Goal: Information Seeking & Learning: Learn about a topic

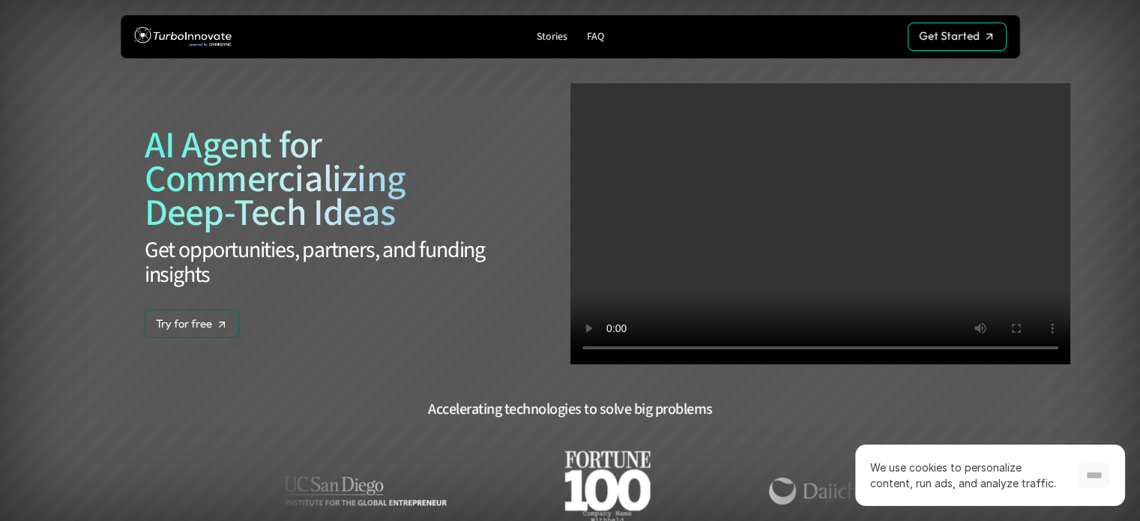
click at [1092, 482] on input "****" at bounding box center [1093, 474] width 31 height 25
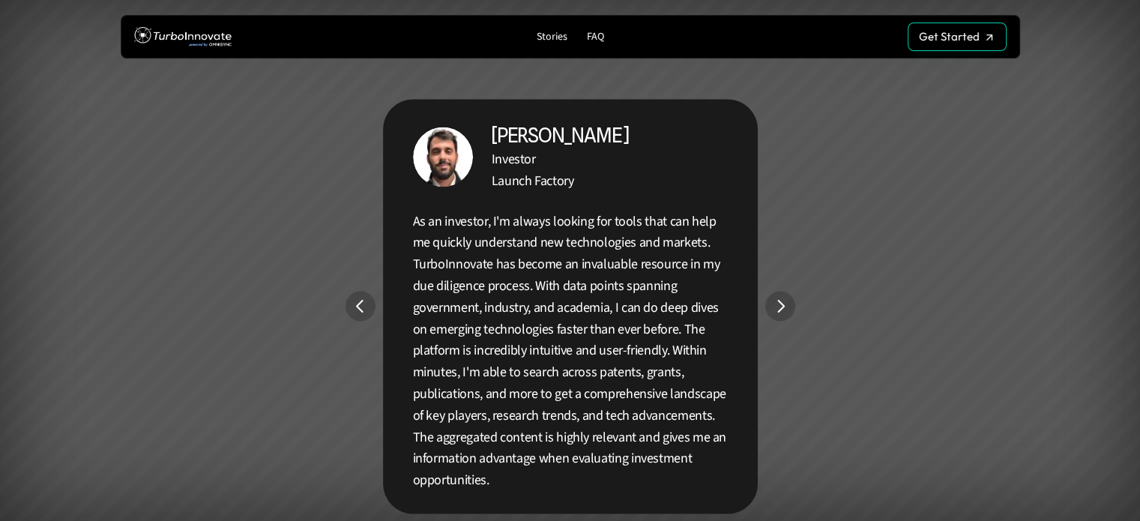
scroll to position [2749, 0]
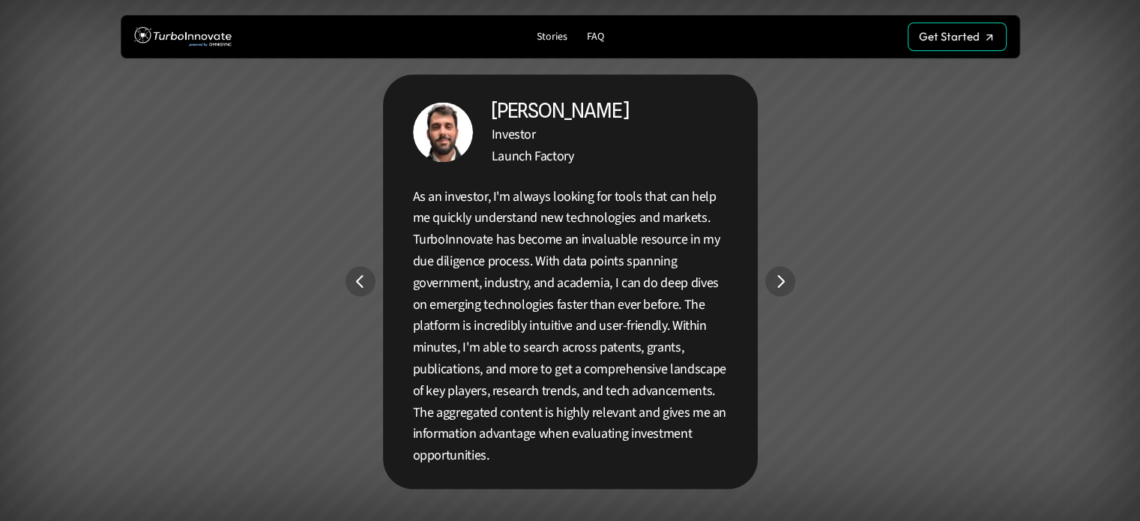
click at [788, 278] on img "Next" at bounding box center [780, 281] width 30 height 30
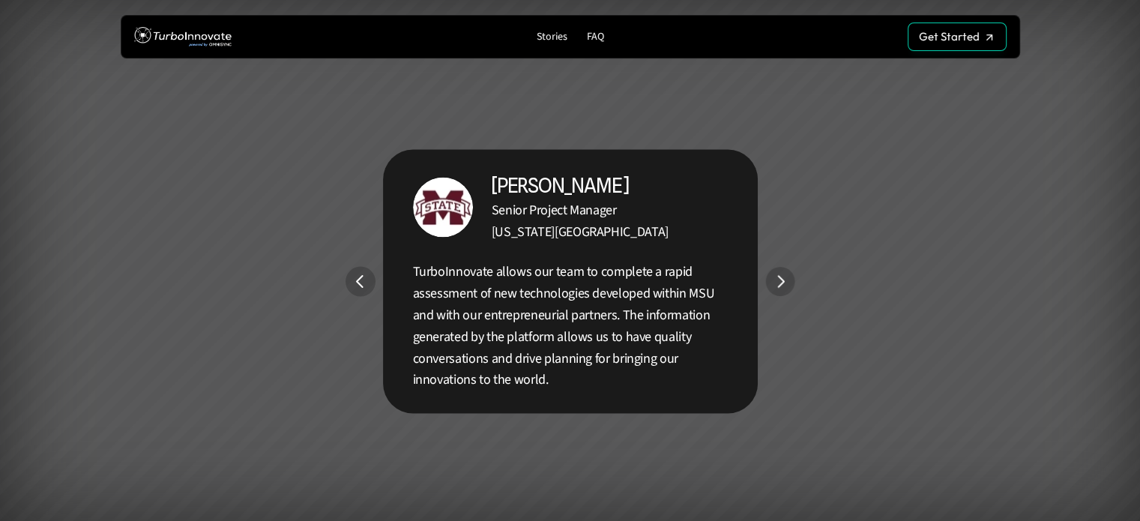
click at [788, 278] on img "Next" at bounding box center [779, 281] width 29 height 29
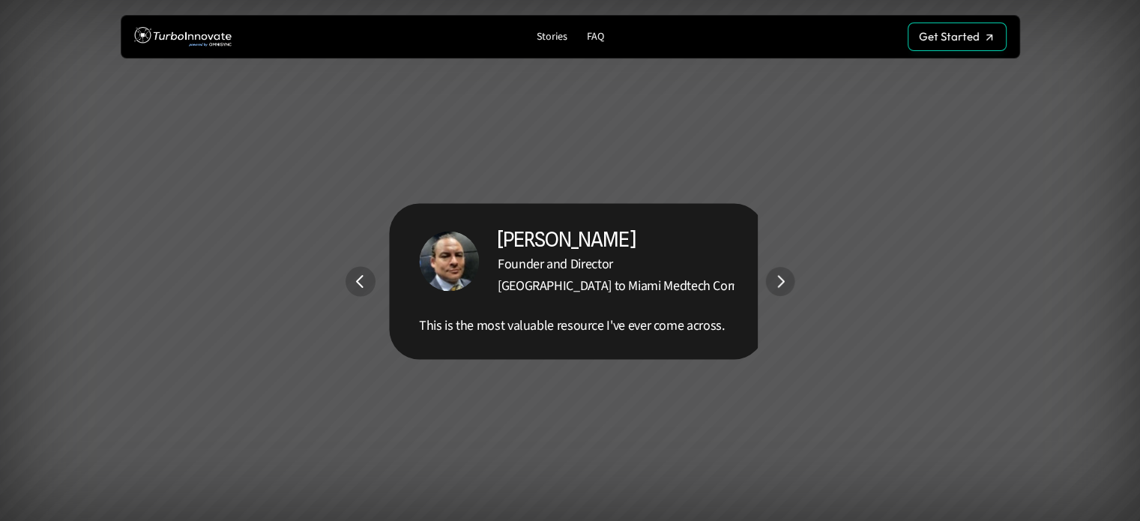
click at [788, 278] on img "Next" at bounding box center [779, 281] width 29 height 29
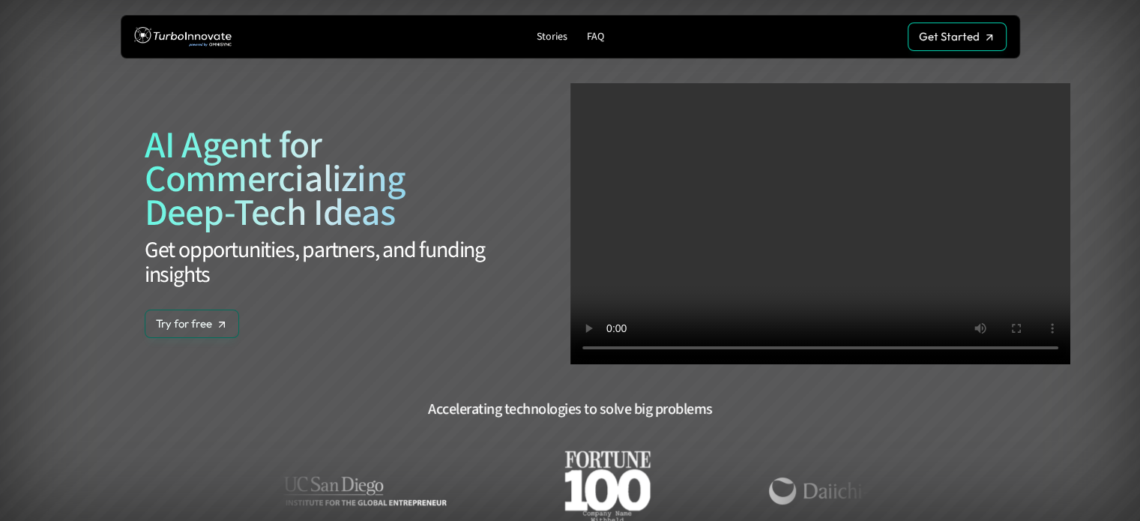
scroll to position [0, 0]
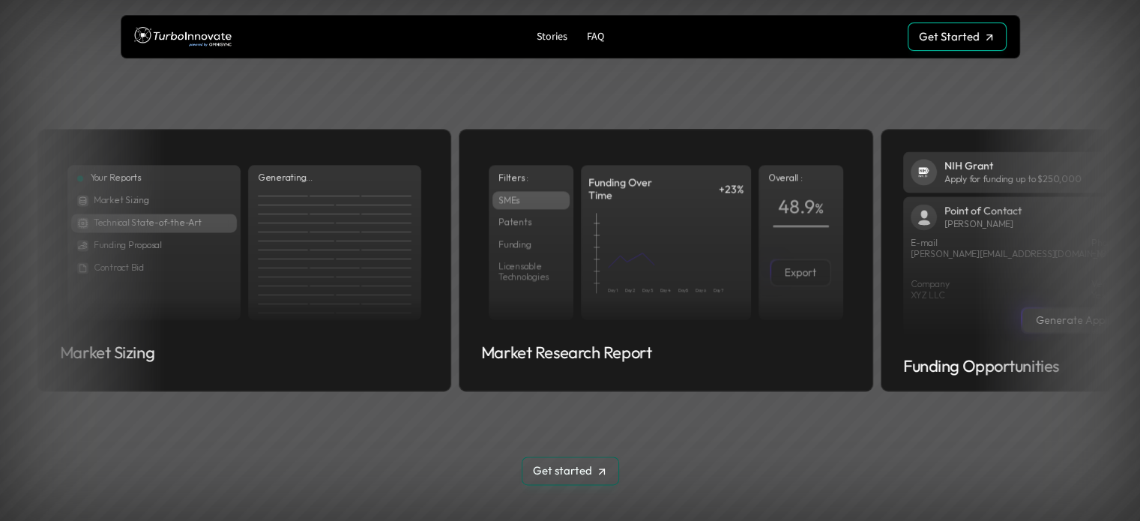
drag, startPoint x: 573, startPoint y: 306, endPoint x: 289, endPoint y: 457, distance: 321.9
click at [283, 453] on section "Generate Custom Outputs Consultant-grade analytical reports and narratives No w…" at bounding box center [570, 221] width 1140 height 678
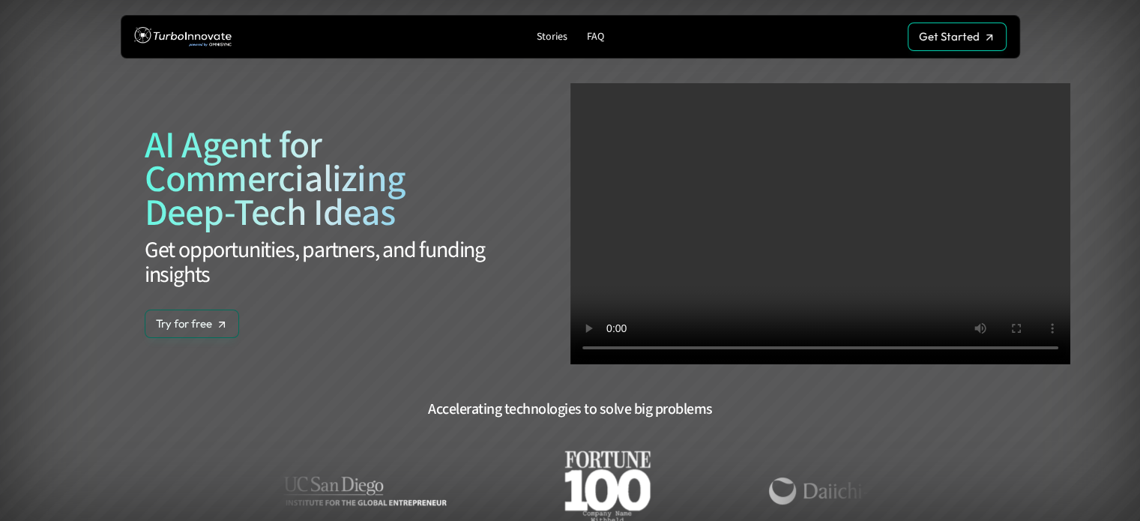
click at [845, 349] on video at bounding box center [820, 223] width 500 height 281
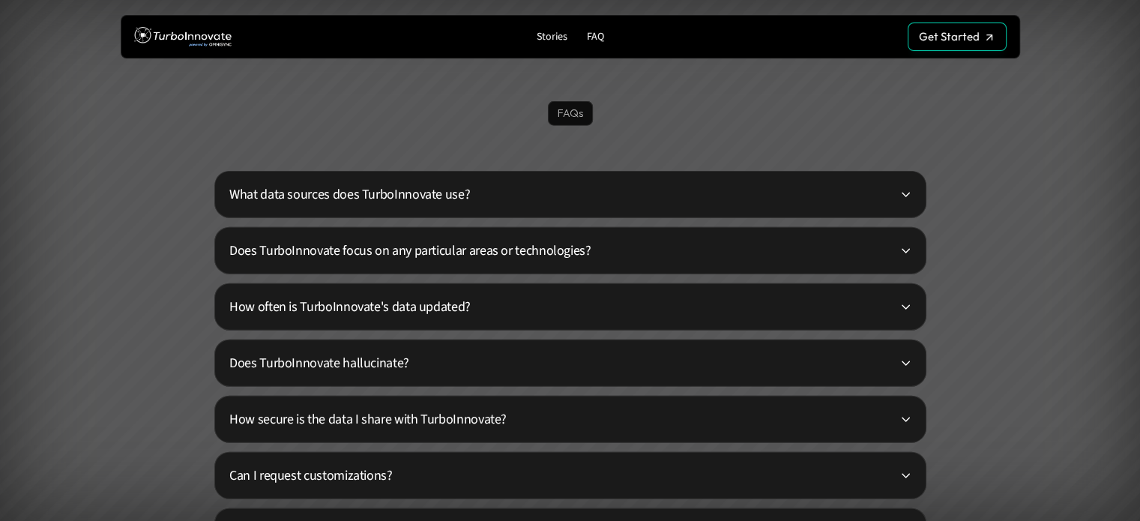
click at [446, 178] on div "What data sources does TurboInnovate use?" at bounding box center [570, 194] width 712 height 47
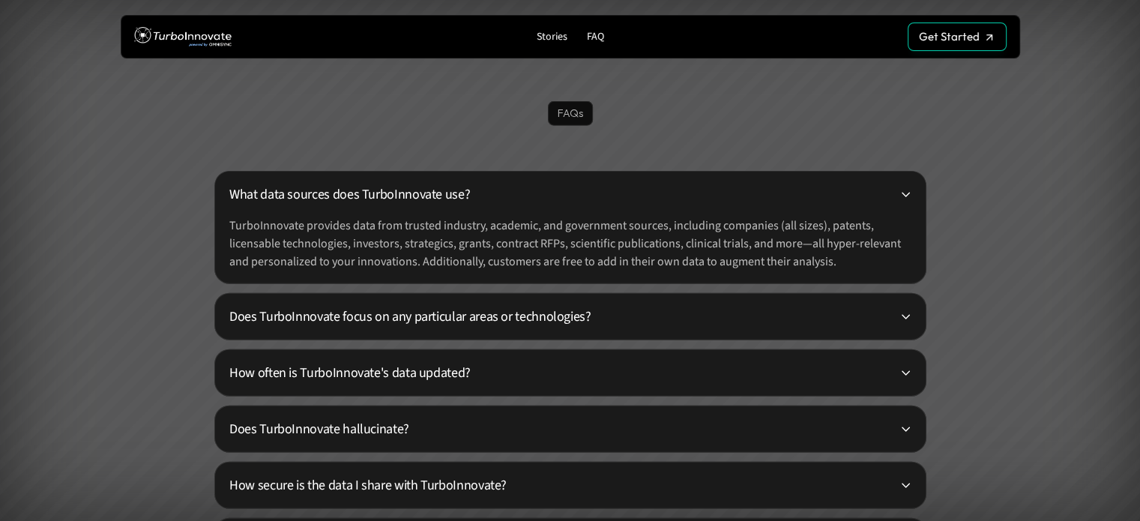
click at [441, 189] on p "What data sources does TurboInnovate use?" at bounding box center [564, 194] width 670 height 20
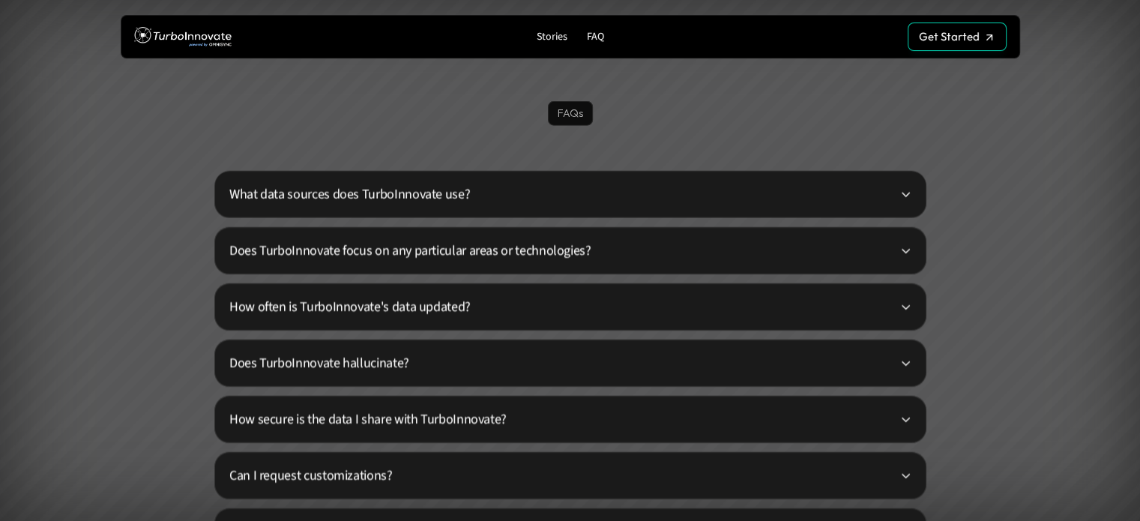
click at [456, 259] on p "Does TurboInnovate focus on any particular areas or technologies?" at bounding box center [564, 251] width 670 height 20
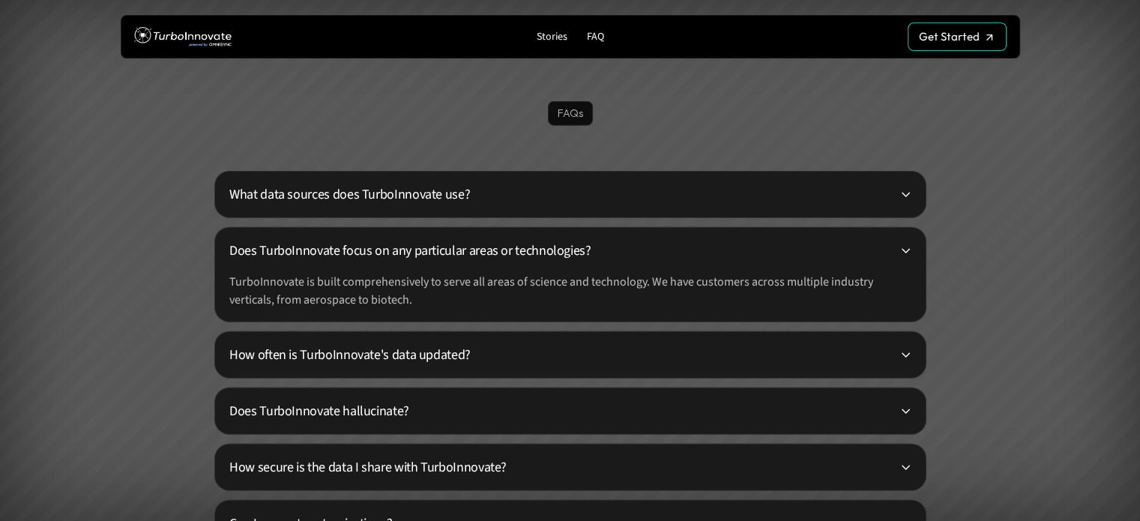
click at [471, 194] on p "What data sources does TurboInnovate use?" at bounding box center [564, 194] width 670 height 20
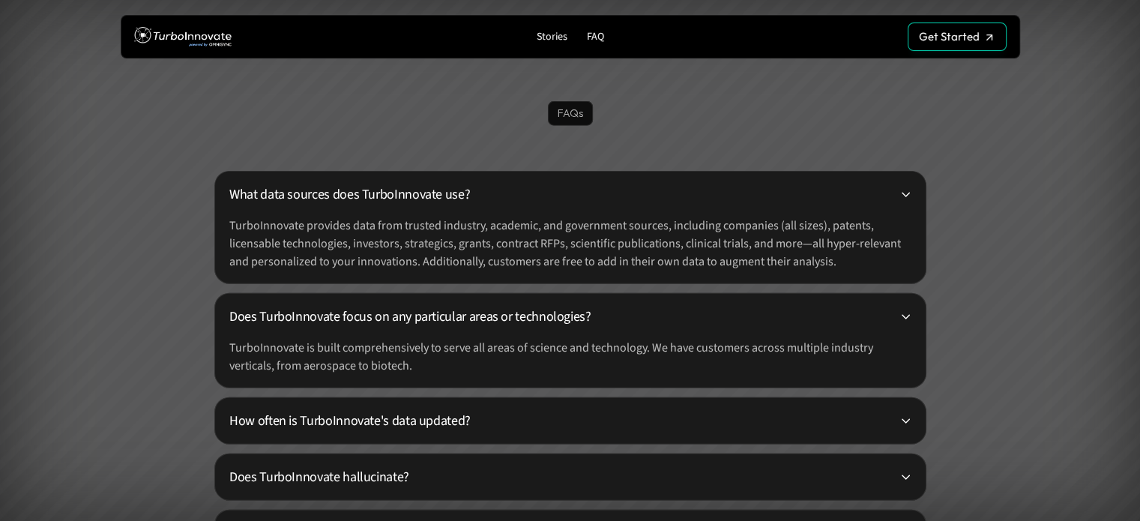
click at [462, 301] on div "Does TurboInnovate focus on any particular areas or technologies? TurboInnovate…" at bounding box center [570, 340] width 712 height 95
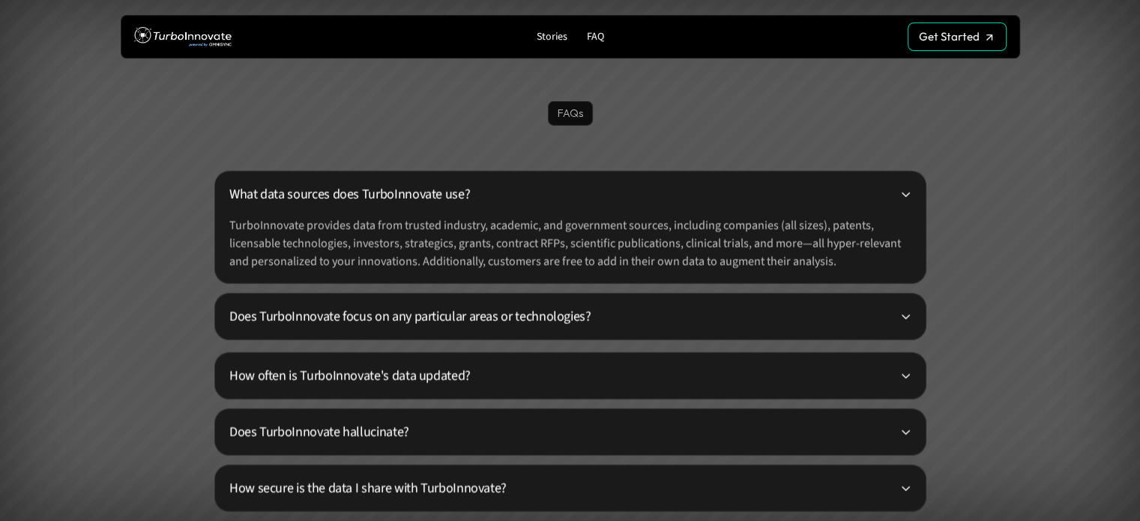
click at [487, 203] on p "What data sources does TurboInnovate use?" at bounding box center [564, 194] width 670 height 20
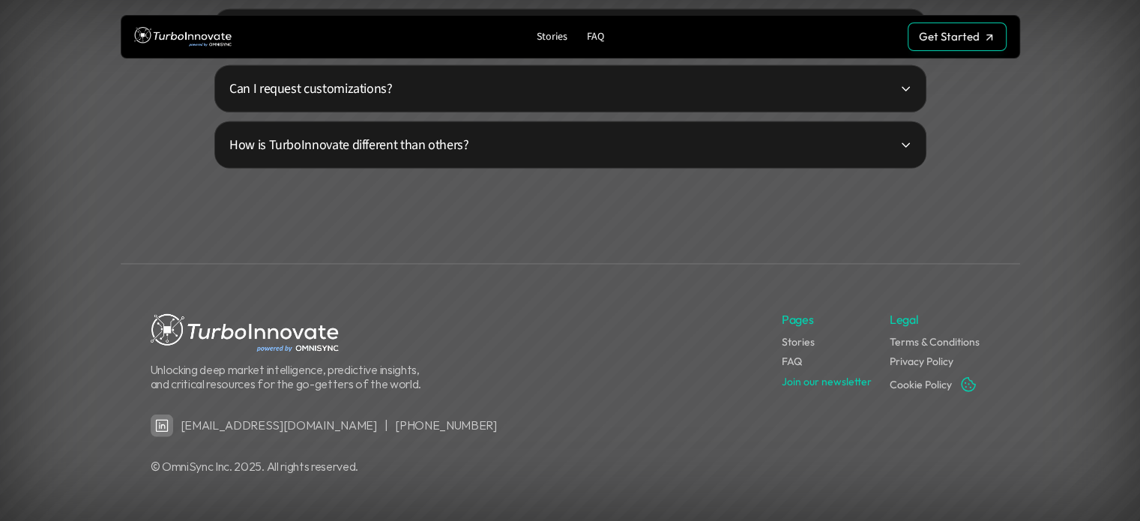
scroll to position [3909, 0]
click at [800, 320] on p "Pages" at bounding box center [797, 319] width 31 height 16
click at [815, 464] on div "Unlocking deep market intelligence, predictive insights, and critical resources…" at bounding box center [570, 392] width 839 height 163
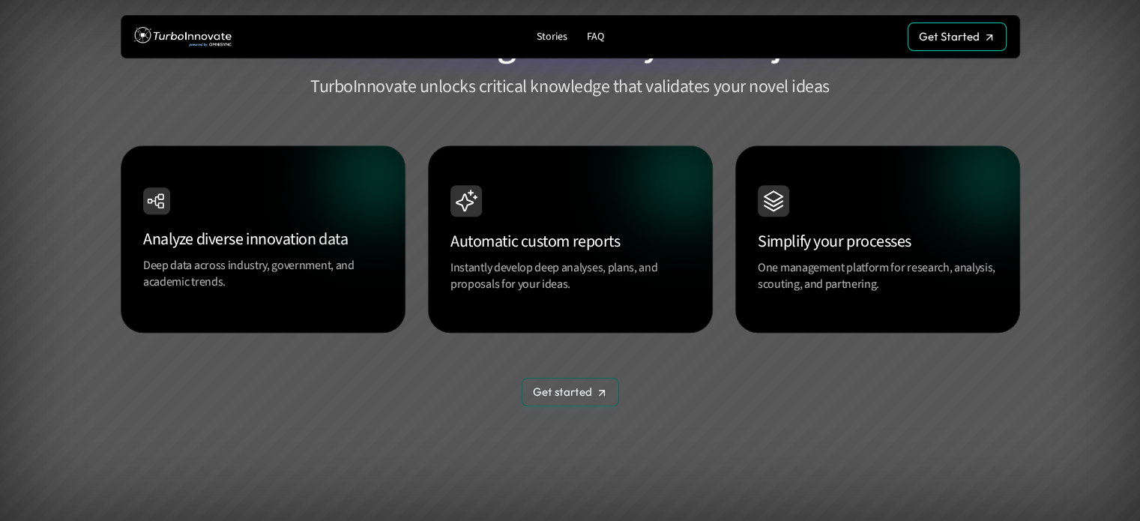
scroll to position [1346, 0]
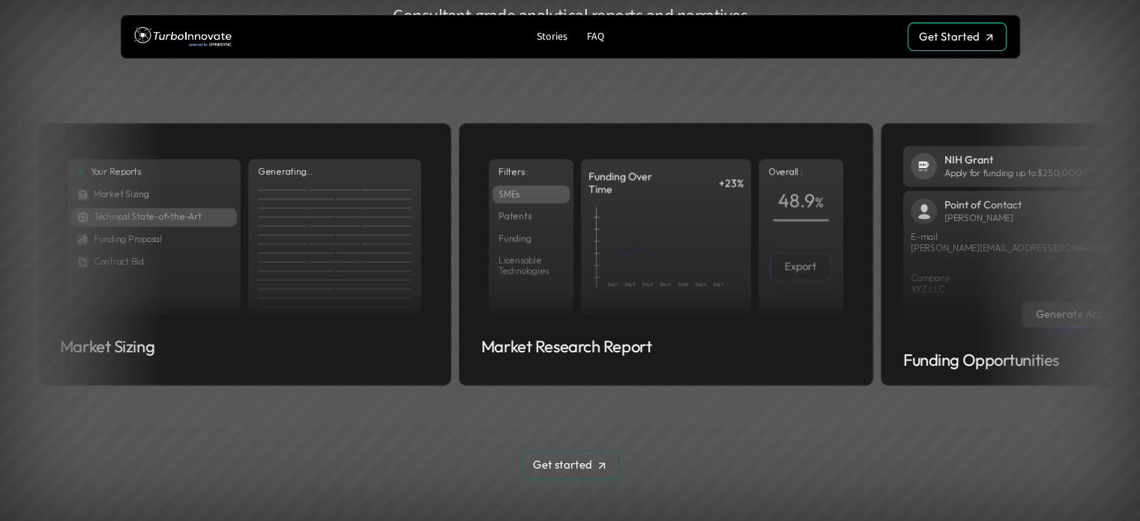
drag, startPoint x: 821, startPoint y: 290, endPoint x: 684, endPoint y: 286, distance: 138.0
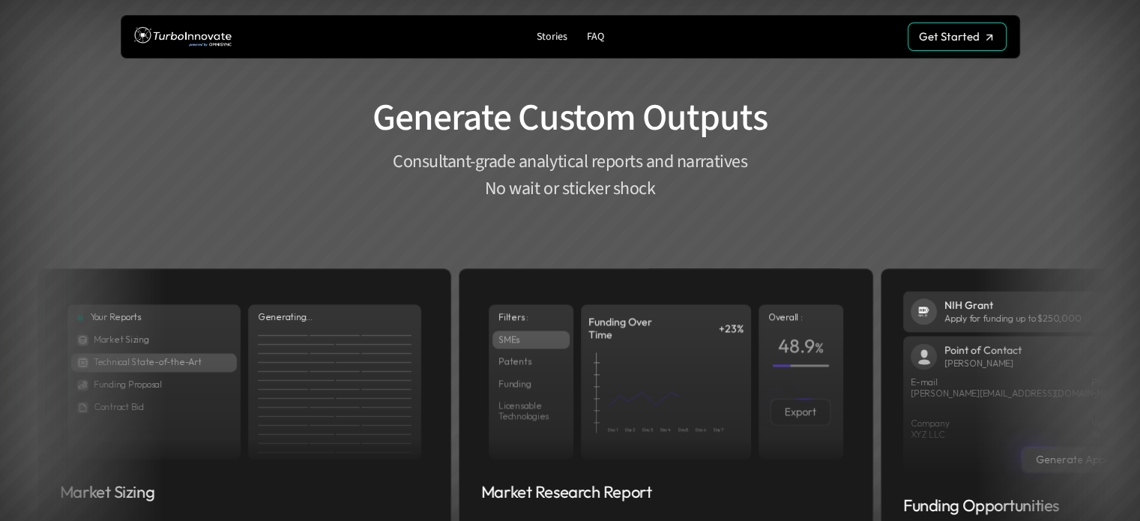
click at [880, 280] on div "NIH Grant Apply for funding up to $250,000 Point of Contact Justin Reid E-mail …" at bounding box center [1087, 399] width 414 height 262
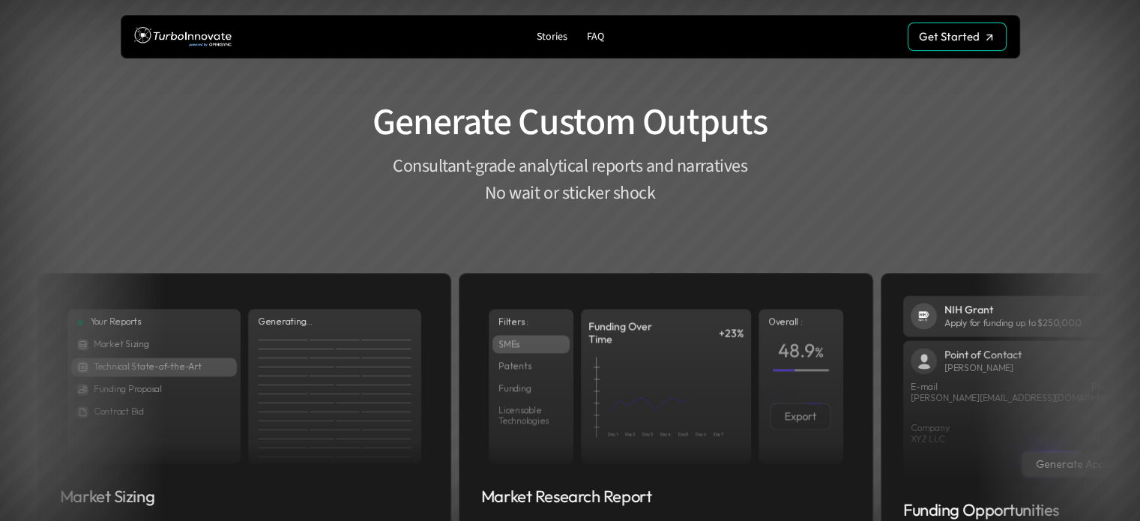
click at [756, 221] on section "Generate Custom Outputs Consultant-grade analytical reports and narratives No w…" at bounding box center [570, 364] width 1140 height 678
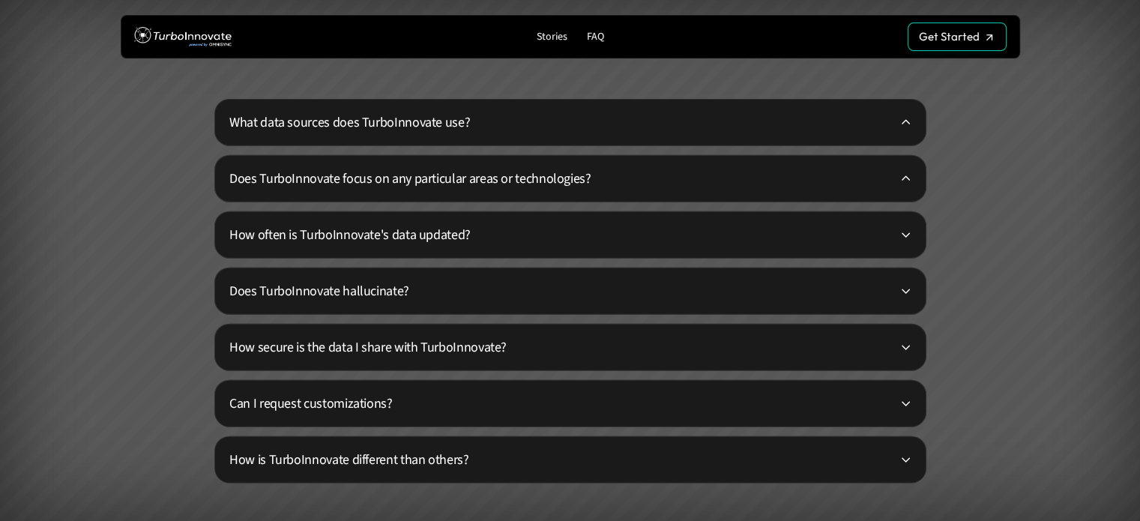
scroll to position [3597, 0]
